Goal: Share content

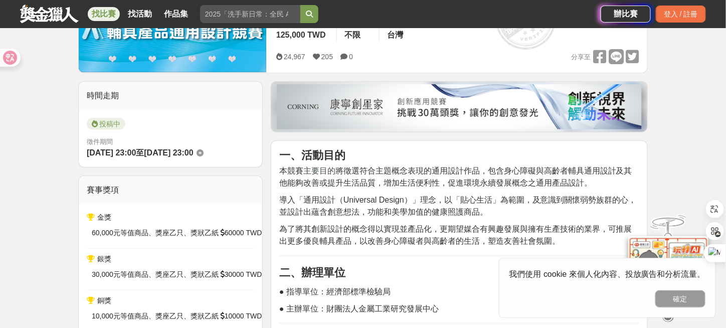
scroll to position [200, 0]
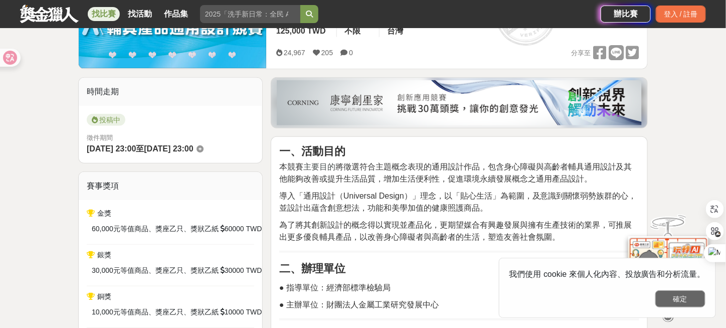
click at [691, 300] on button "確定" at bounding box center [680, 298] width 50 height 17
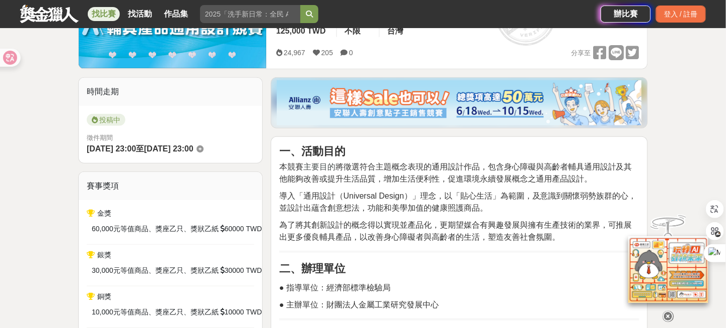
click at [203, 149] on icon at bounding box center [199, 148] width 7 height 7
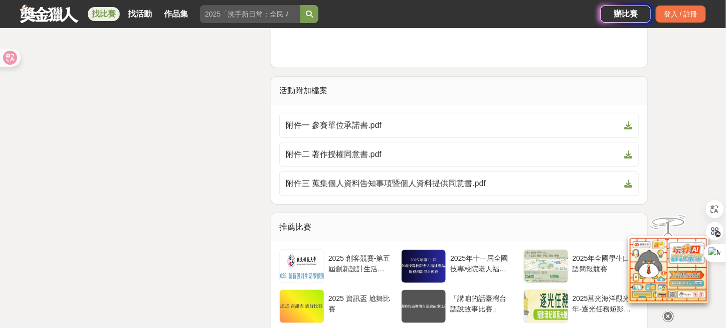
scroll to position [2706, 0]
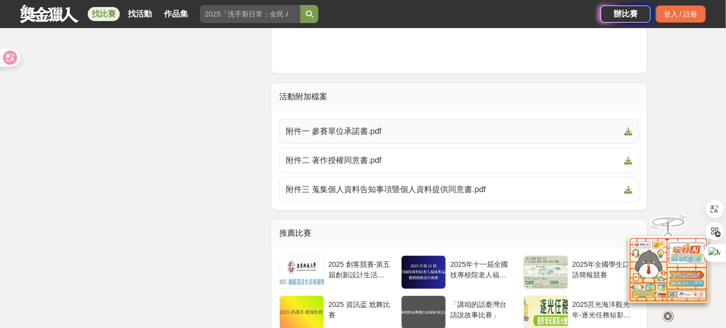
click at [631, 128] on icon at bounding box center [628, 131] width 8 height 8
click at [630, 159] on icon at bounding box center [628, 160] width 8 height 8
click at [628, 185] on icon at bounding box center [628, 189] width 8 height 8
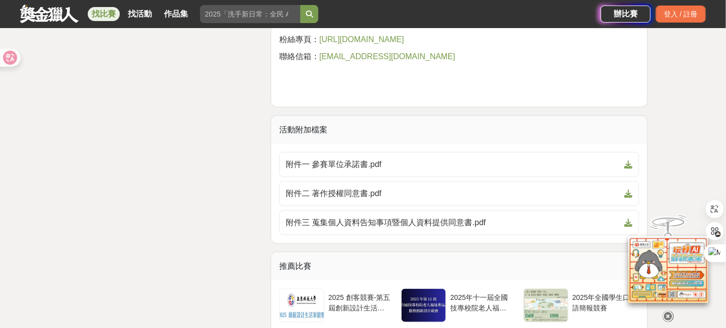
scroll to position [2506, 0]
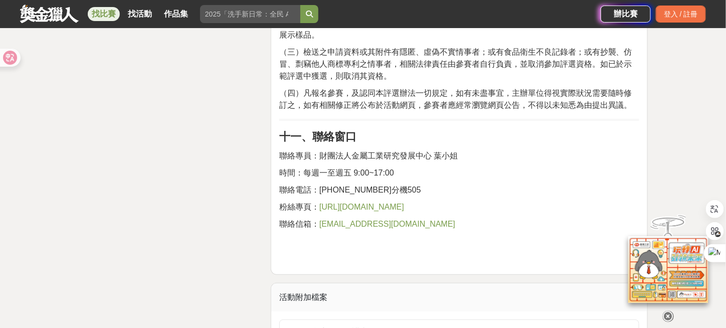
click at [404, 203] on span "[URL][DOMAIN_NAME]" at bounding box center [361, 206] width 85 height 9
